Goal: Check status: Check status

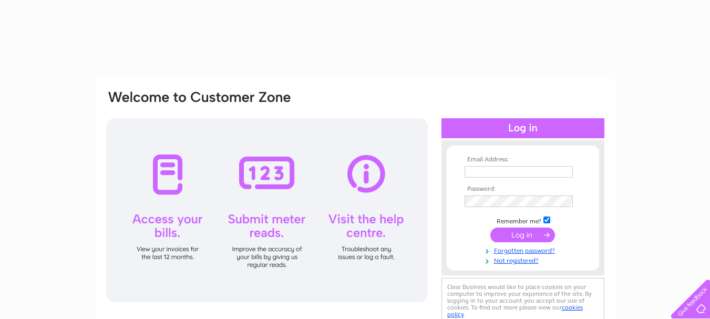
type input "davidmackie12@btinternet.com"
click at [532, 233] on input "submit" at bounding box center [523, 235] width 65 height 15
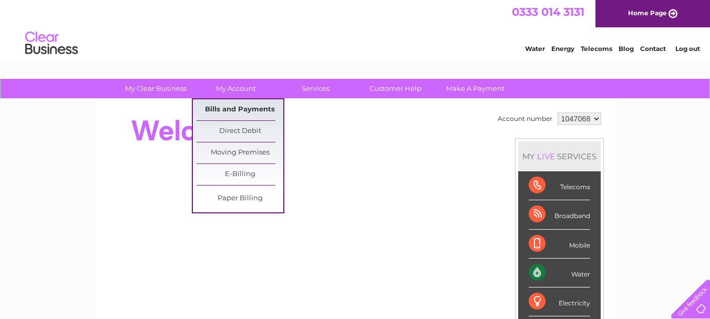
click at [240, 103] on link "Bills and Payments" at bounding box center [240, 109] width 87 height 21
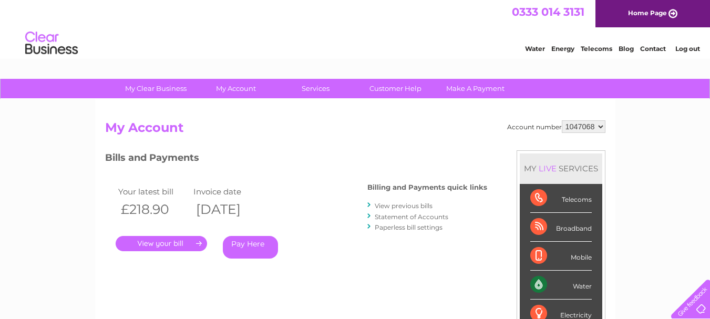
click at [168, 243] on link "." at bounding box center [162, 243] width 92 height 15
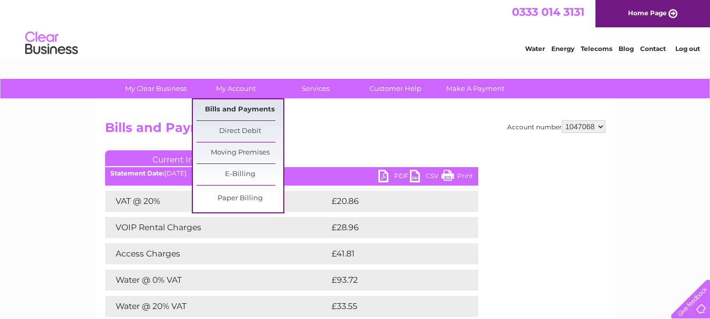
click at [234, 105] on link "Bills and Payments" at bounding box center [240, 109] width 87 height 21
